Goal: Task Accomplishment & Management: Use online tool/utility

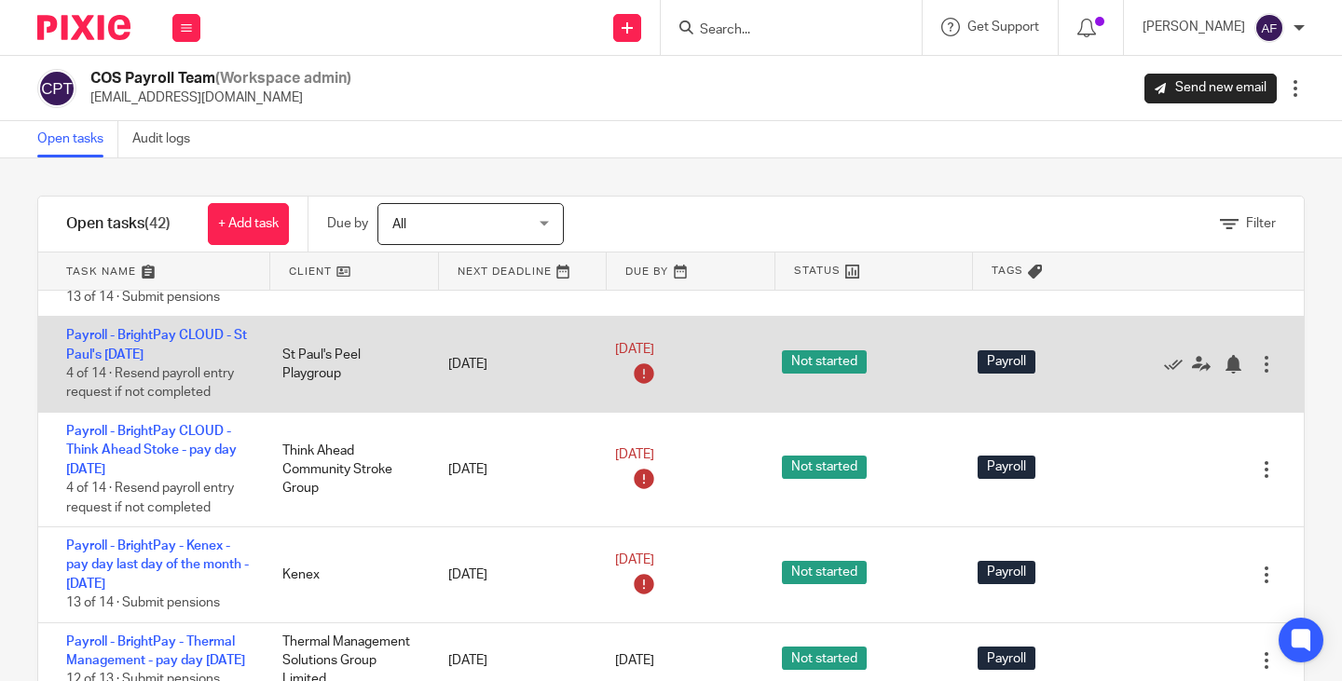
scroll to position [280, 0]
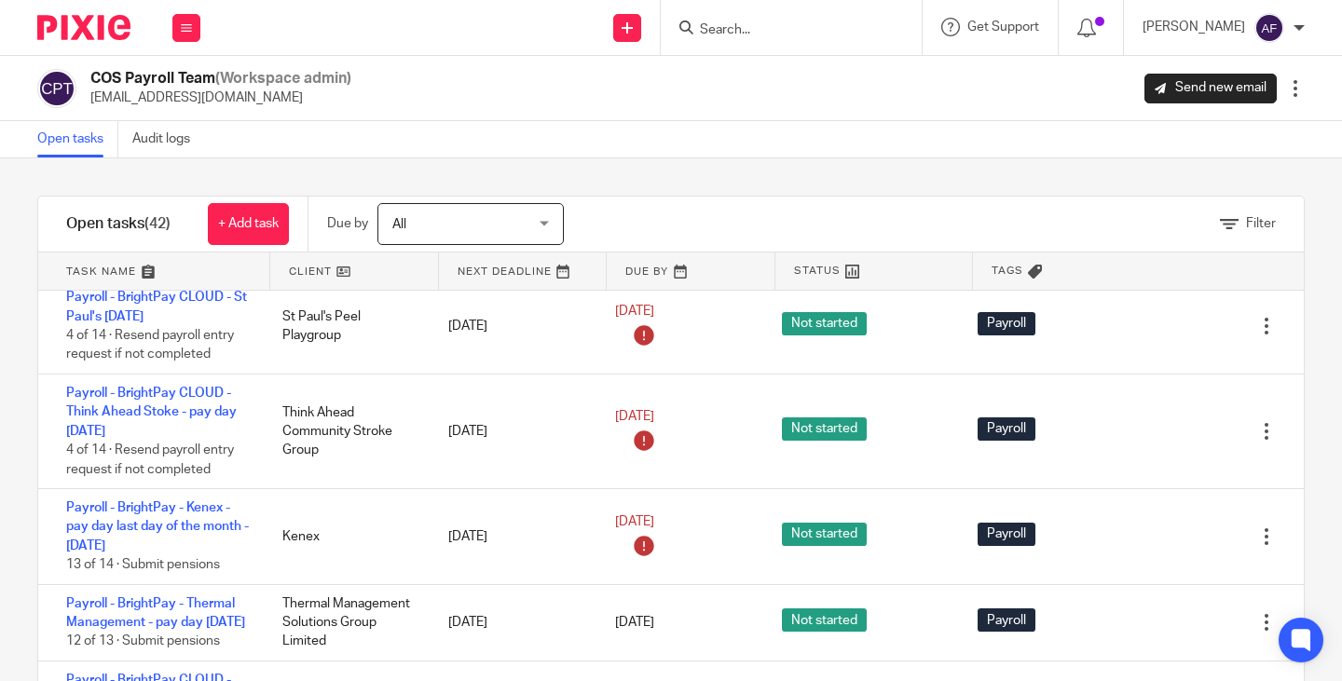
click at [307, 260] on link at bounding box center [354, 271] width 168 height 37
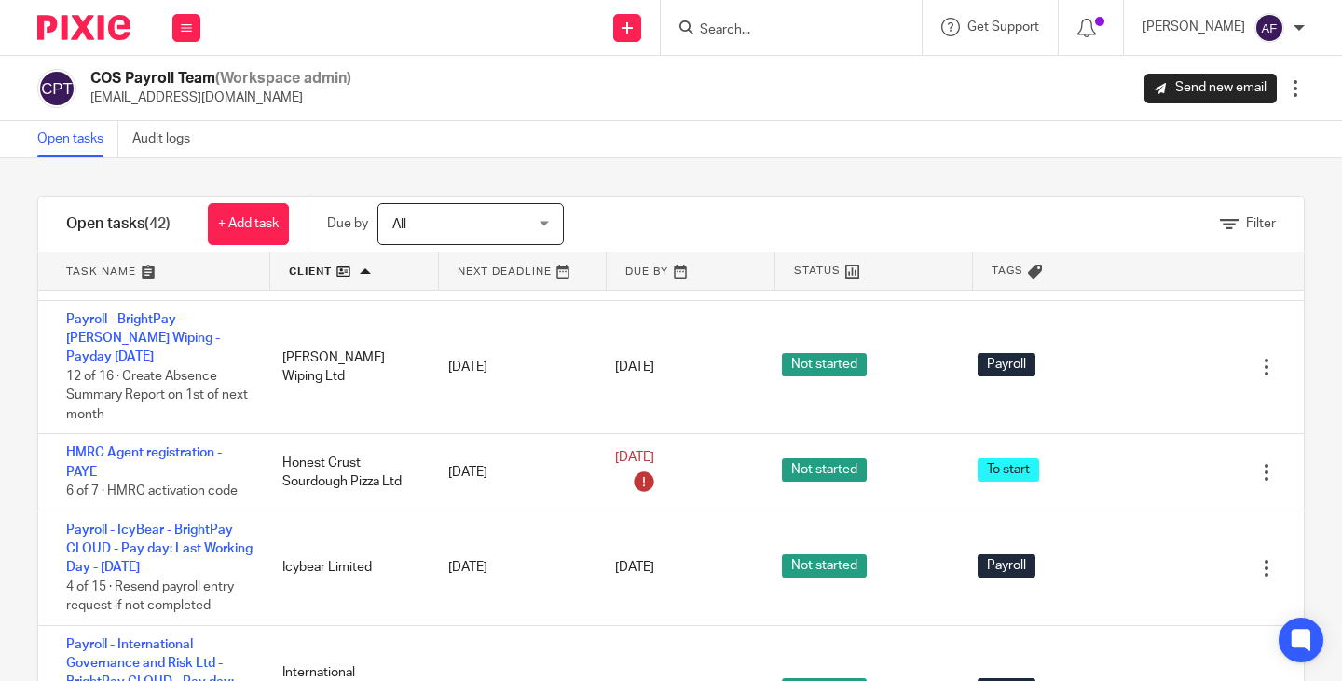
scroll to position [1958, 0]
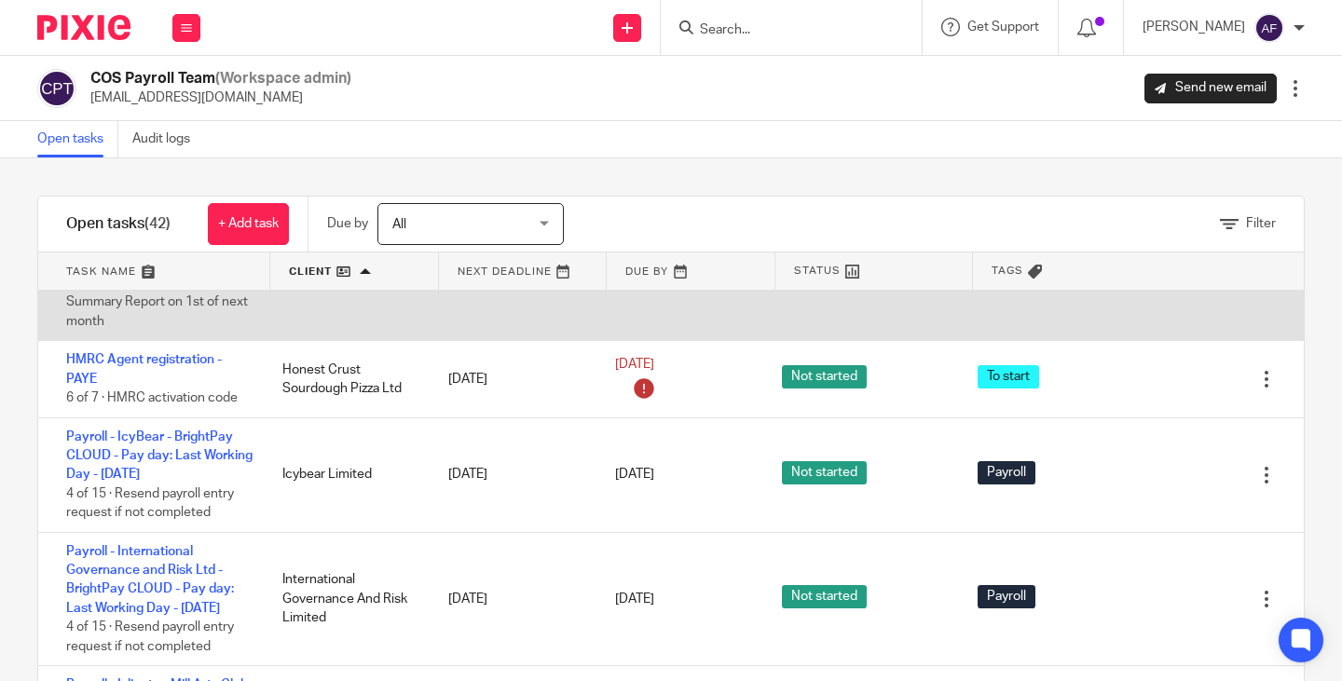
click at [154, 271] on link "Payroll - BrightPay - [PERSON_NAME] Wiping - Payday [DATE]" at bounding box center [143, 245] width 154 height 51
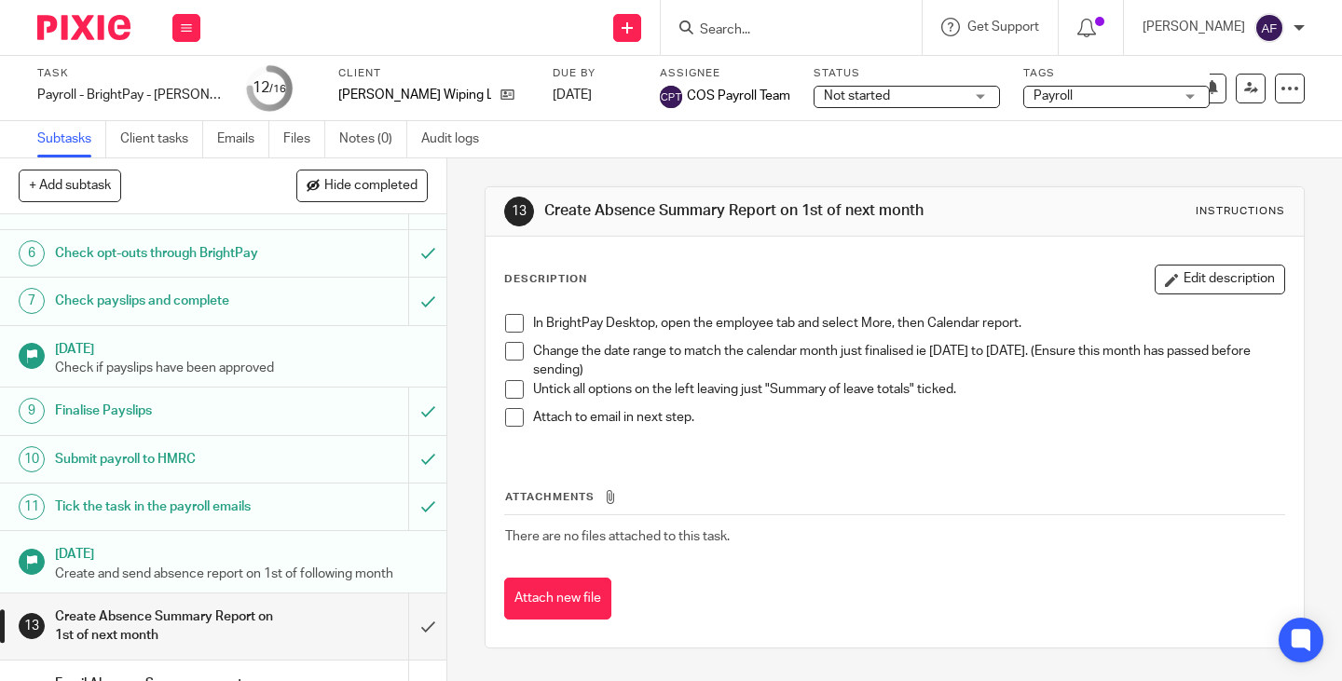
scroll to position [280, 0]
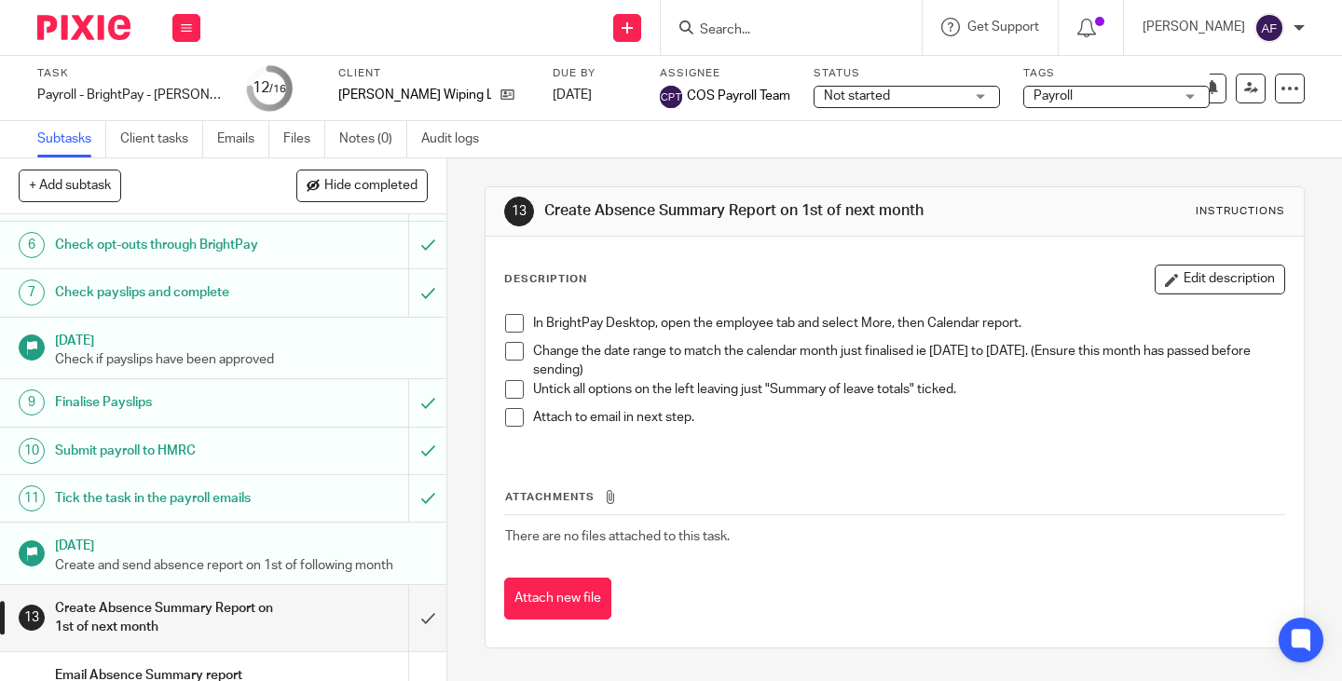
click at [1033, 502] on th "Attachments" at bounding box center [894, 502] width 781 height 27
click at [289, 575] on p "Create and send absence report on 1st of following month" at bounding box center [241, 566] width 373 height 19
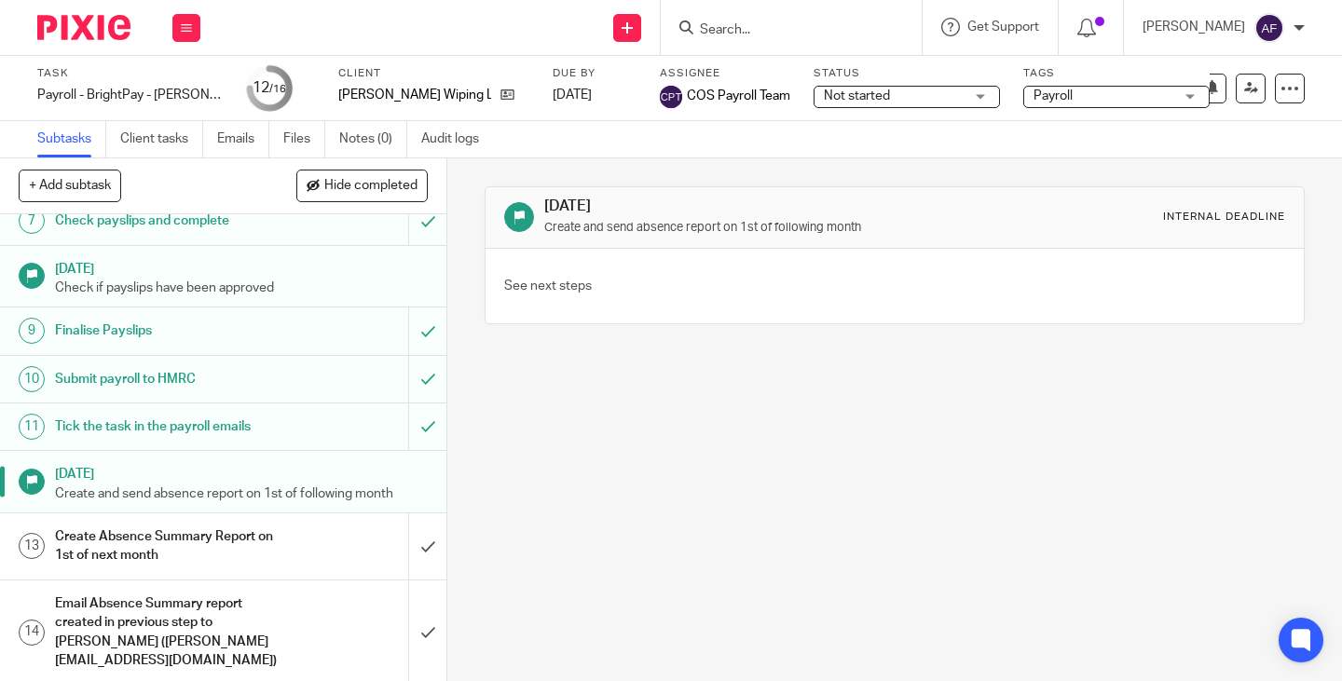
scroll to position [322, 0]
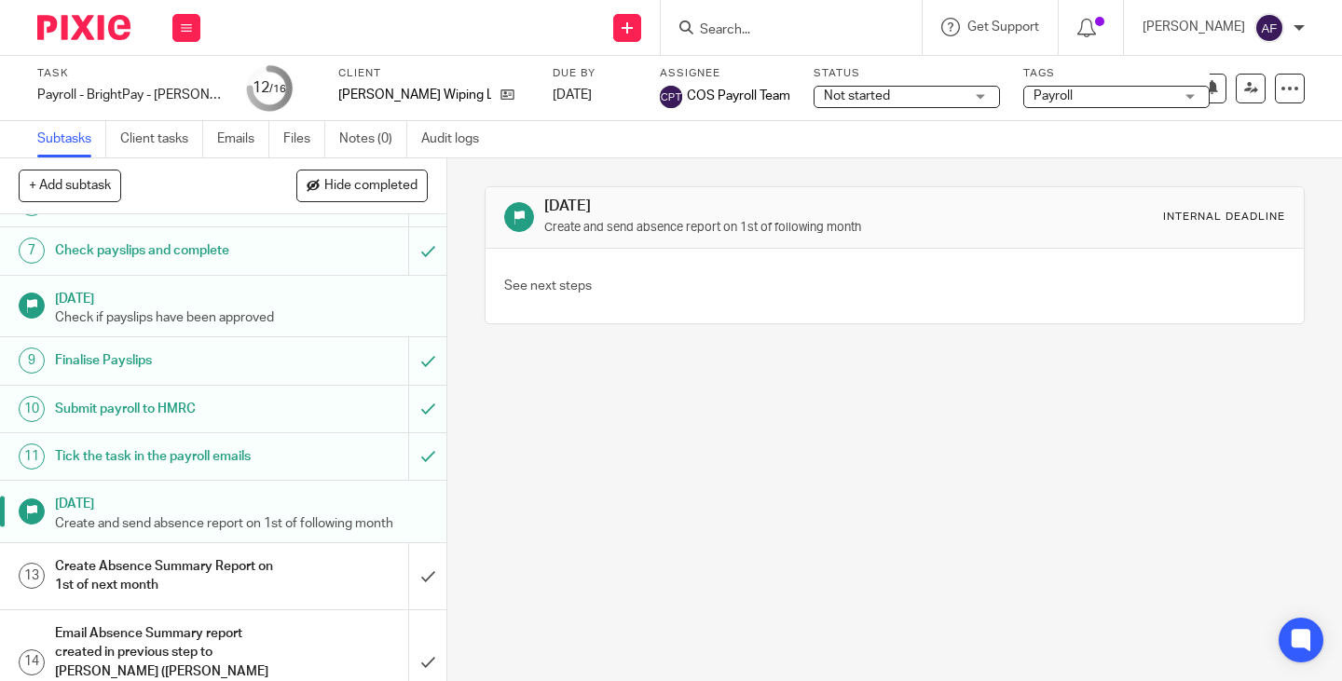
click at [310, 375] on div "Finalise Payslips" at bounding box center [222, 361] width 335 height 28
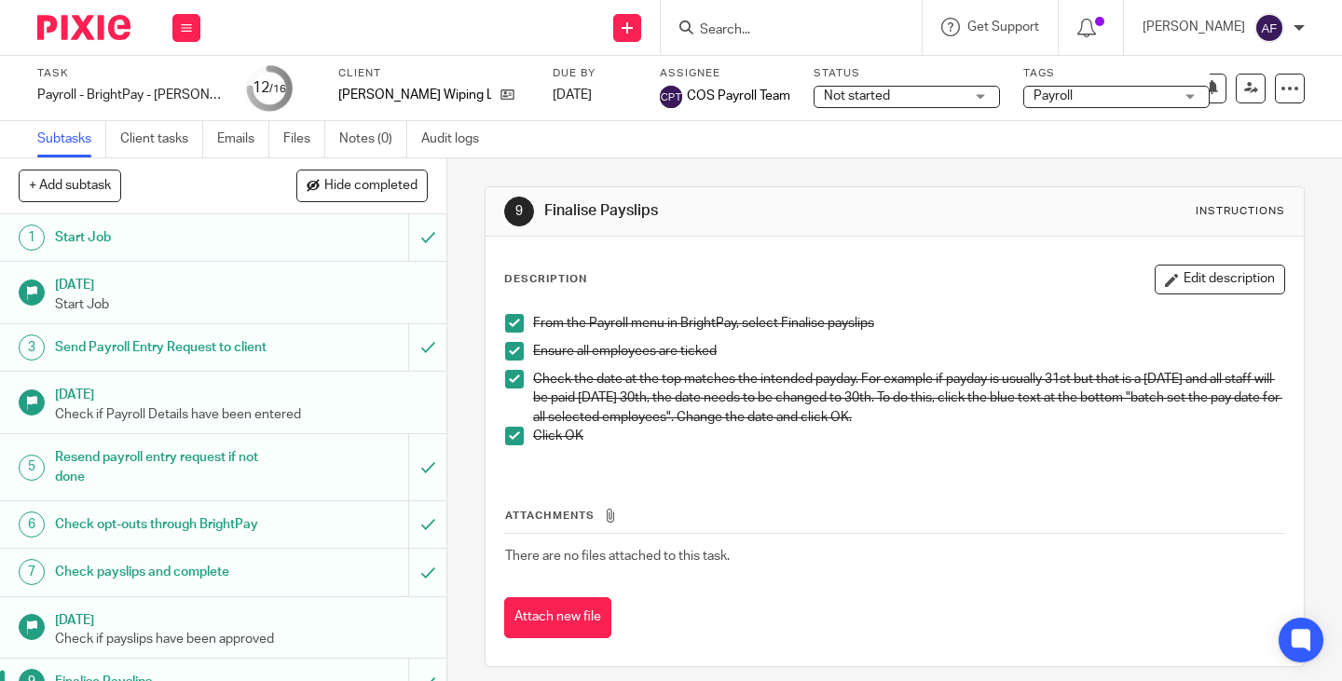
click at [447, 321] on div "9 Finalise Payslips Instructions Description Edit description From the Payroll …" at bounding box center [894, 419] width 895 height 523
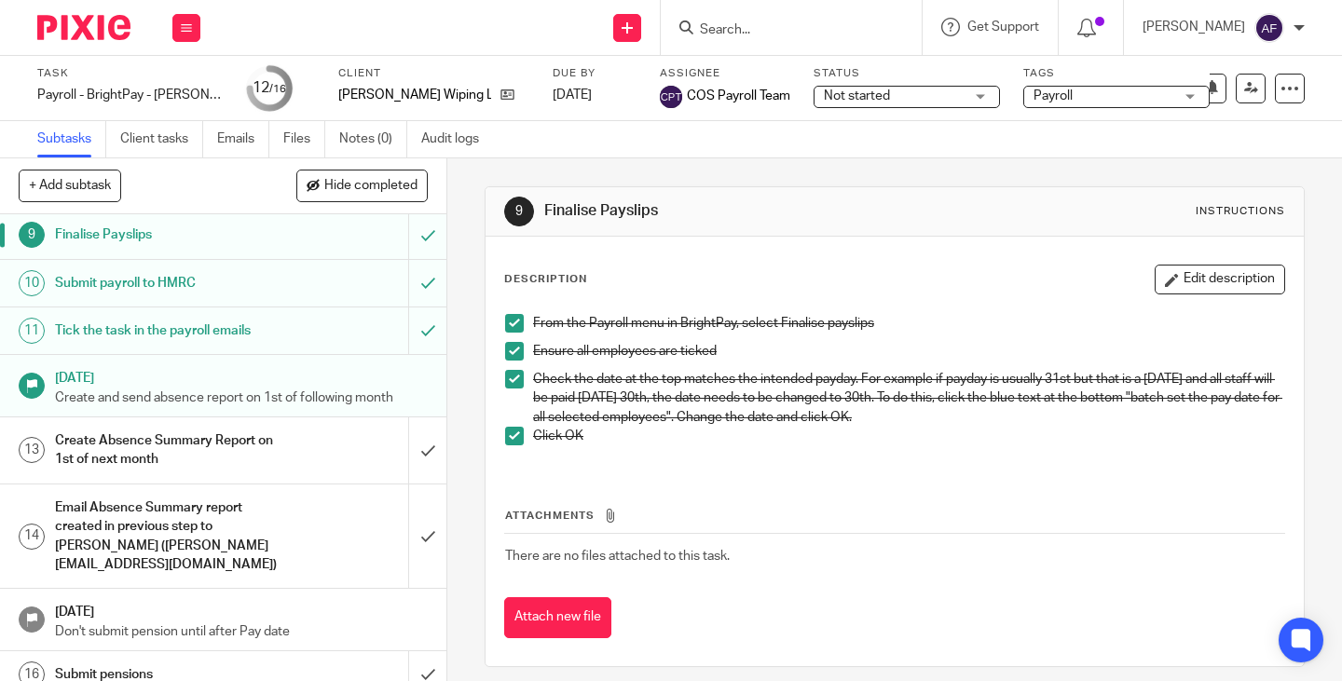
scroll to position [344, 0]
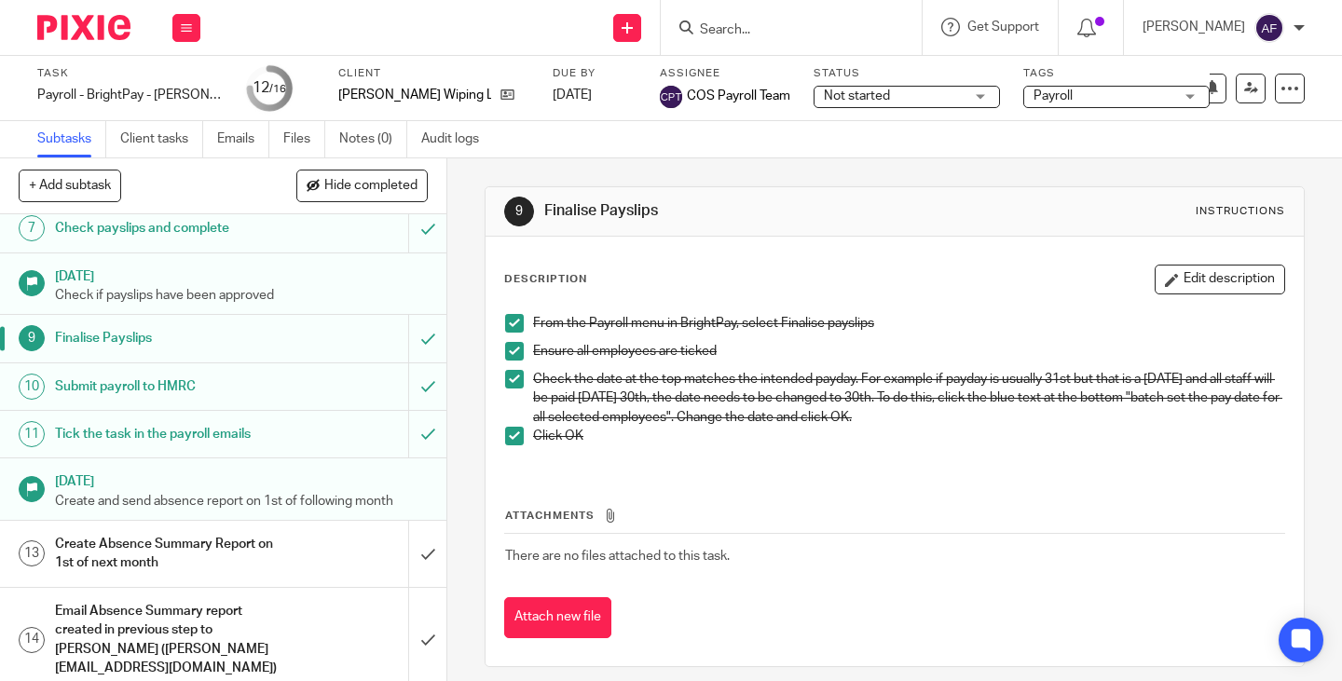
click at [202, 352] on h1 "Finalise Payslips" at bounding box center [167, 338] width 224 height 28
